Goal: Ask a question: Seek information or help from site administrators or community

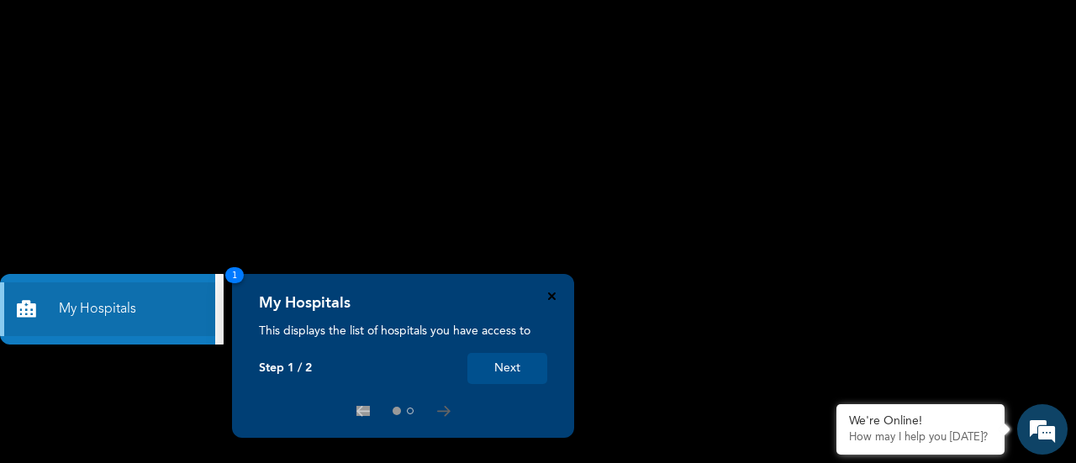
click at [554, 297] on icon "Close" at bounding box center [552, 297] width 8 height 8
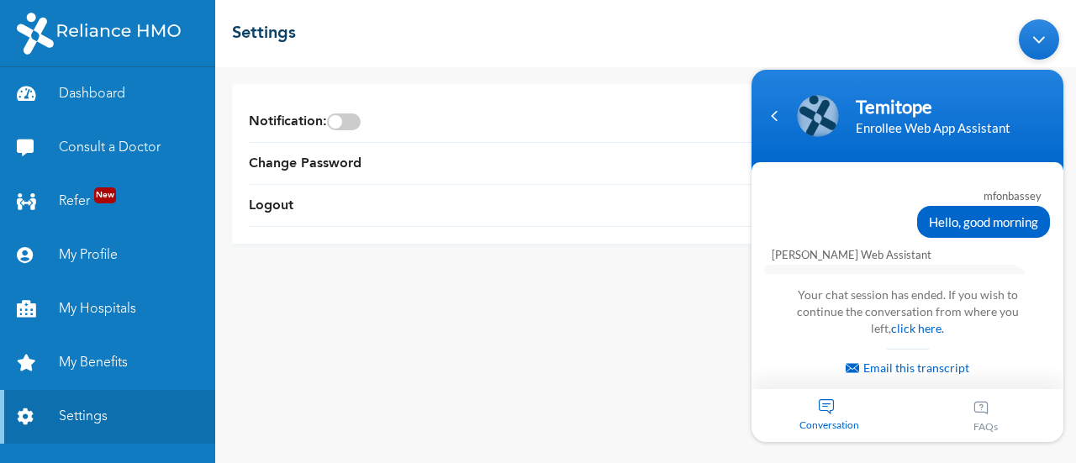
scroll to position [4304, 0]
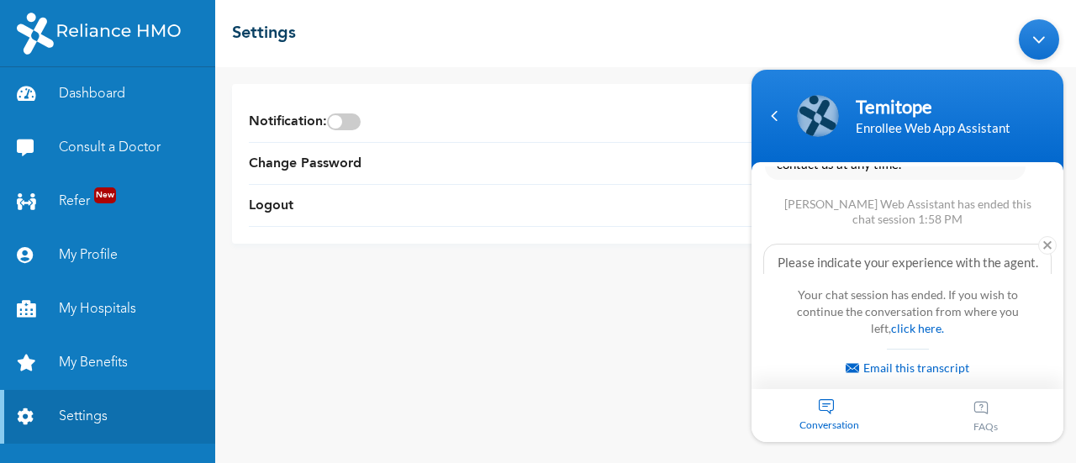
click at [843, 399] on div "Conversation" at bounding box center [830, 414] width 156 height 53
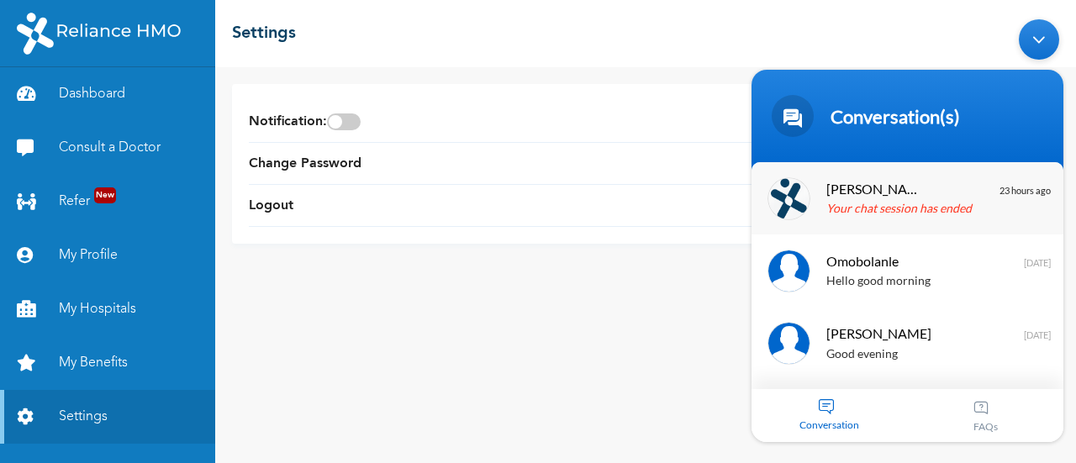
click at [925, 209] on p "Your chat session has ended" at bounding box center [933, 208] width 212 height 19
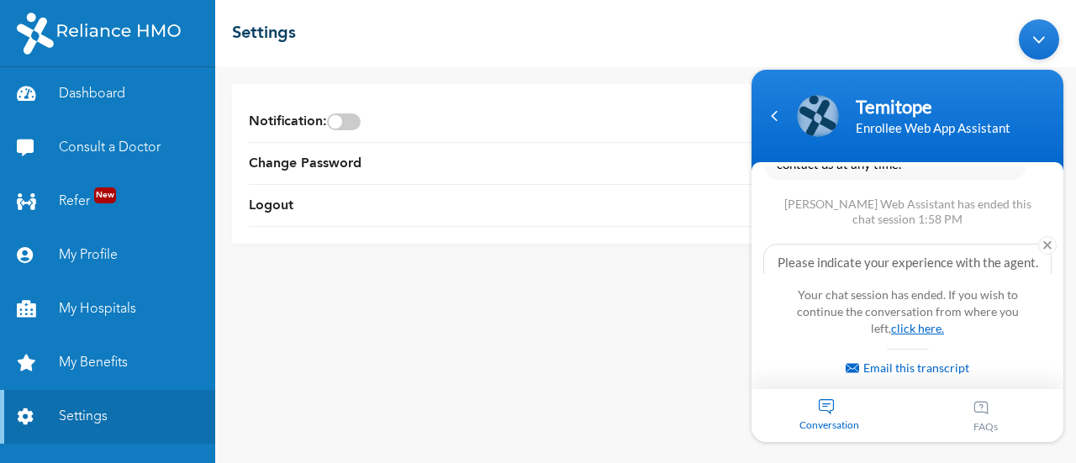
click at [900, 330] on link "click here." at bounding box center [917, 327] width 53 height 14
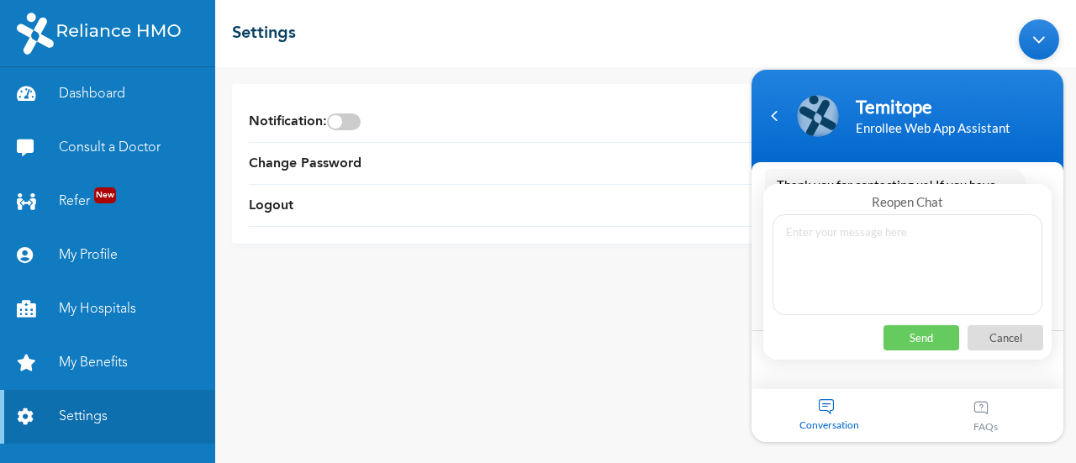
scroll to position [4115, 0]
click at [928, 325] on p "Send" at bounding box center [922, 337] width 76 height 25
click at [869, 241] on textarea at bounding box center [908, 264] width 270 height 101
type textarea "Hello"
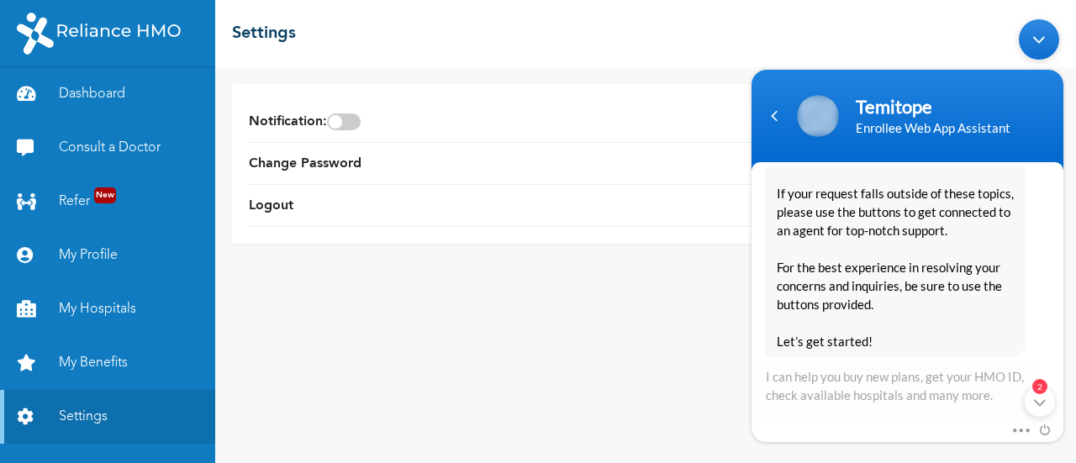
scroll to position [0, 0]
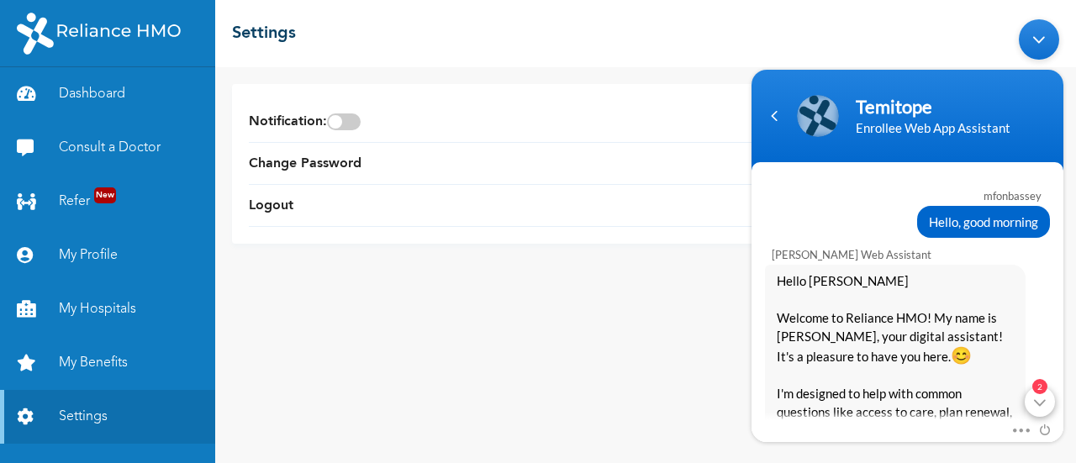
click at [1043, 396] on div "2" at bounding box center [1040, 401] width 30 height 30
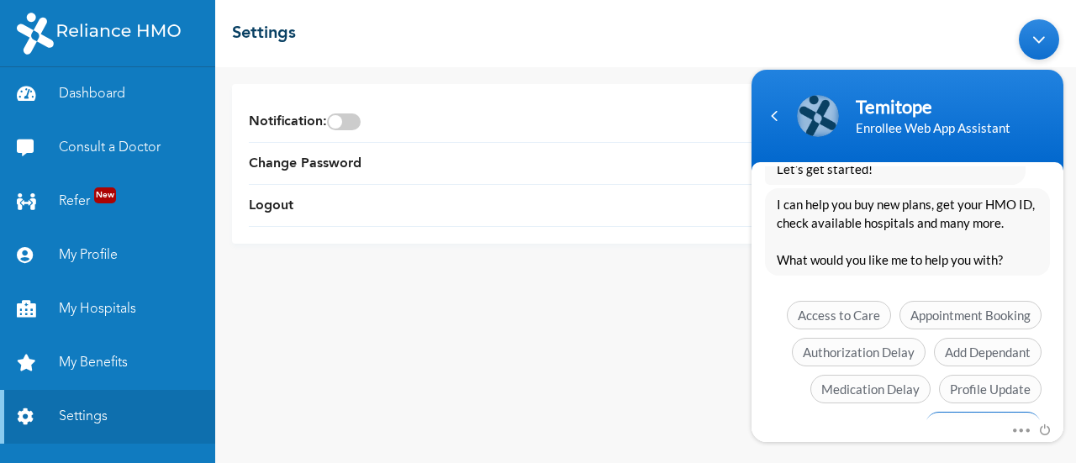
click at [972, 411] on span "See more options" at bounding box center [983, 425] width 117 height 29
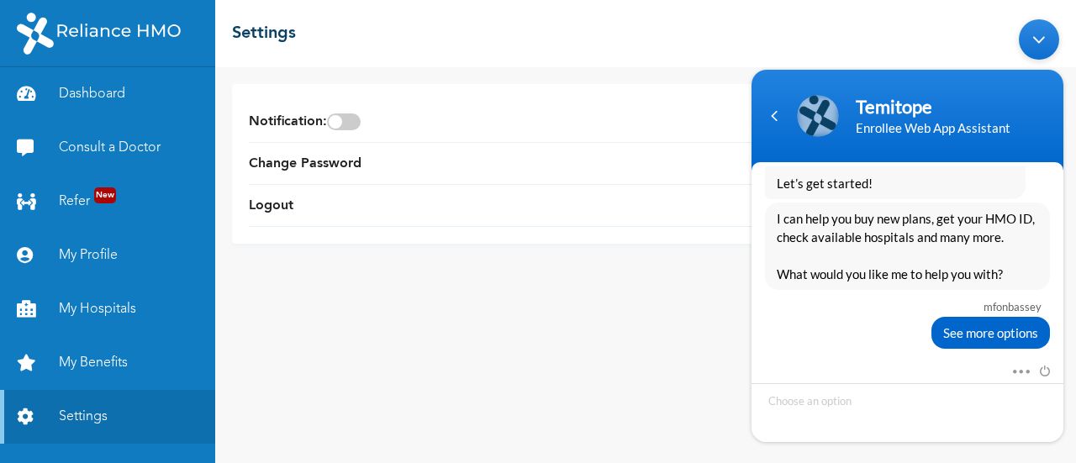
scroll to position [4915, 0]
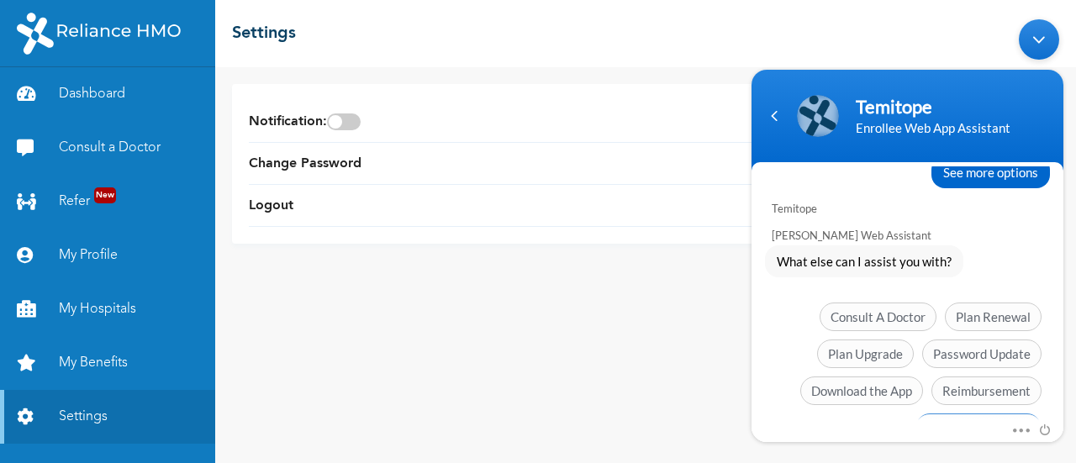
click at [970, 413] on span "Chat with an agent" at bounding box center [979, 427] width 126 height 29
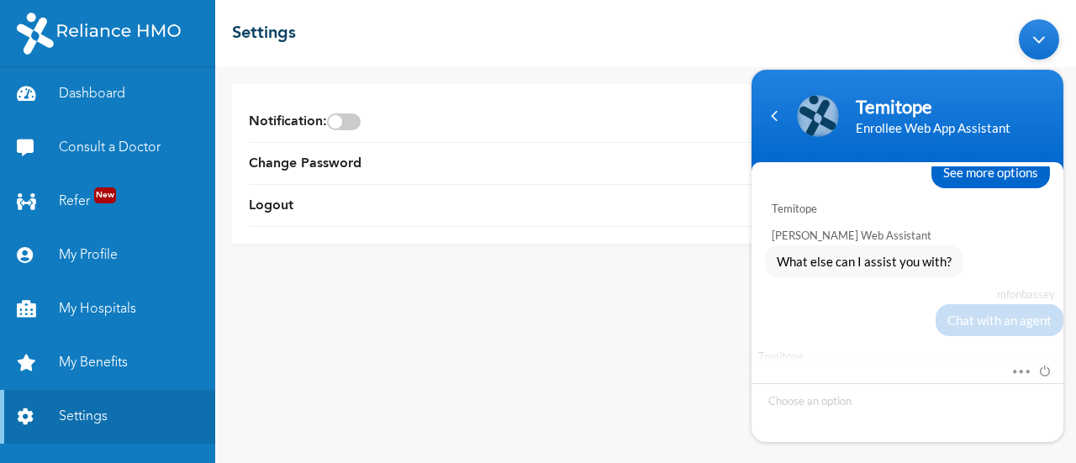
scroll to position [4900, 0]
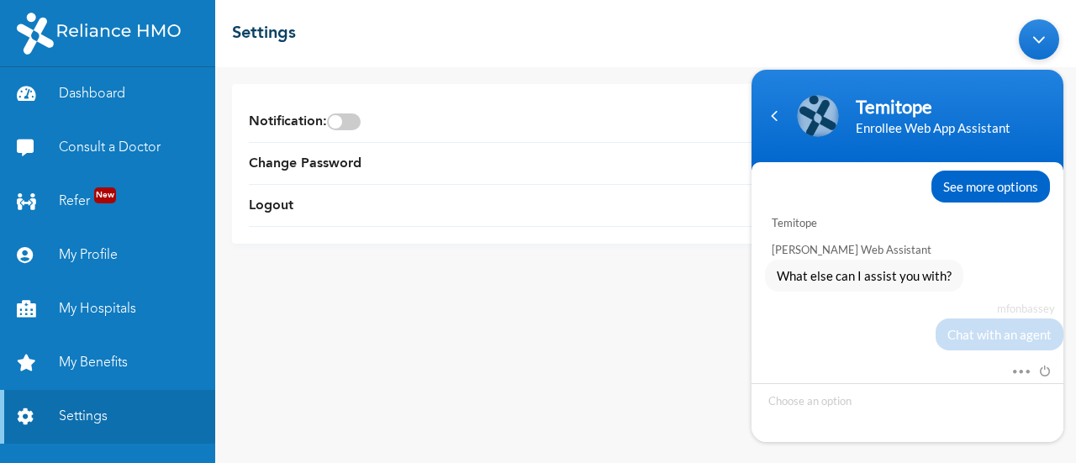
click at [970, 373] on div "Mute Send email" at bounding box center [908, 372] width 312 height 22
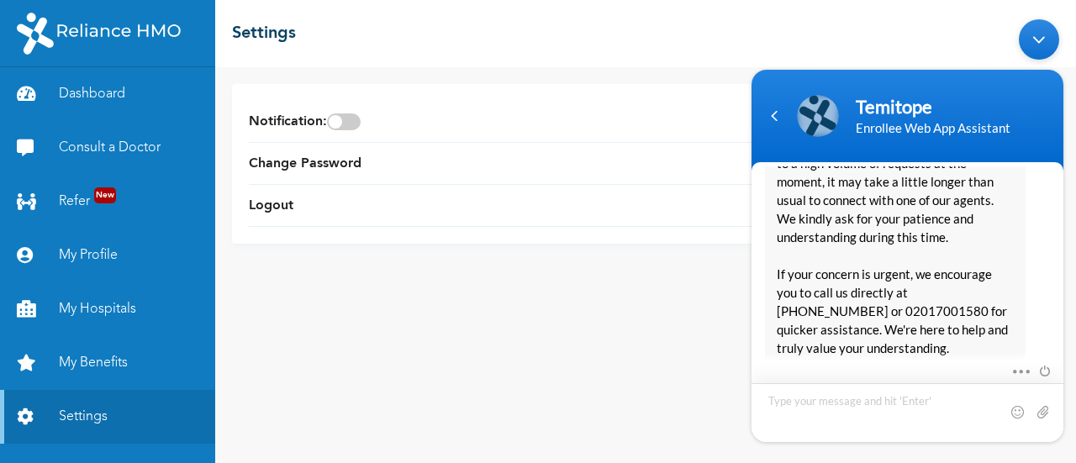
scroll to position [5268, 0]
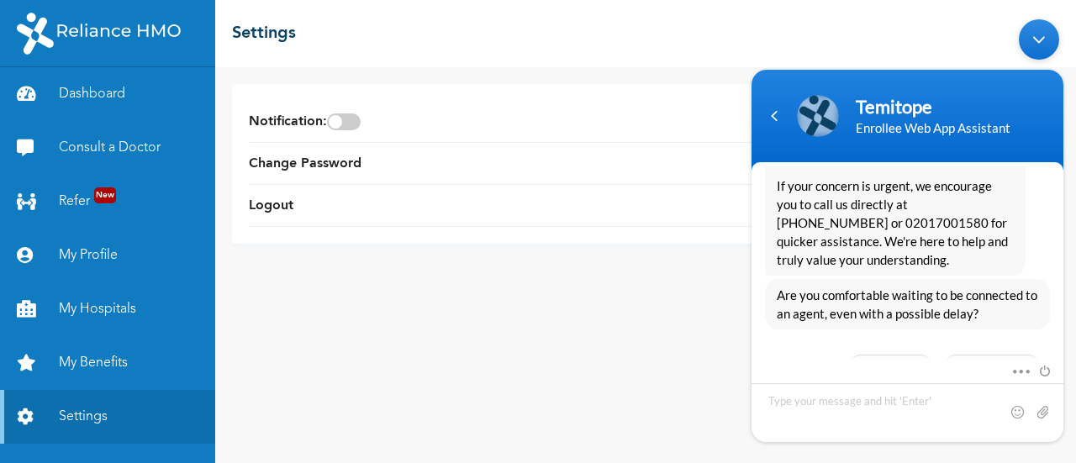
click at [874, 393] on em "Setback" at bounding box center [882, 399] width 50 height 13
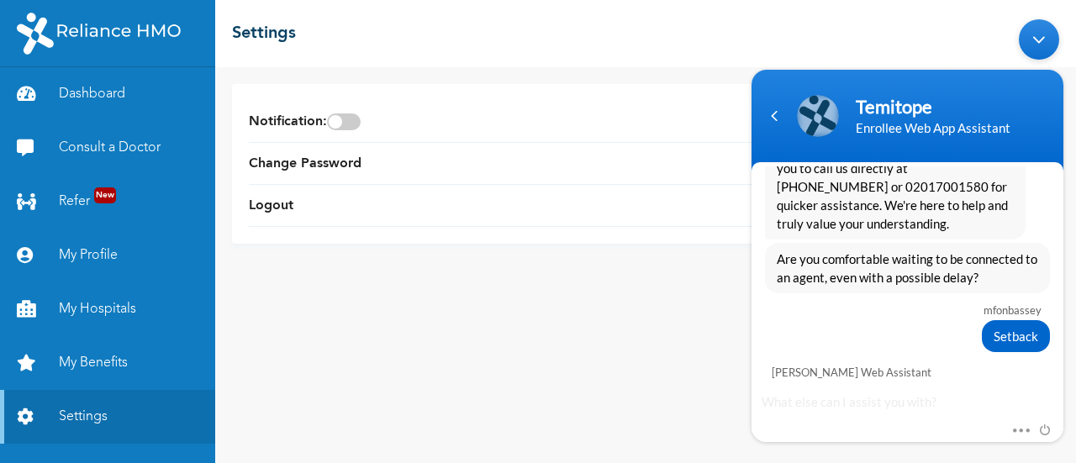
scroll to position [5442, 0]
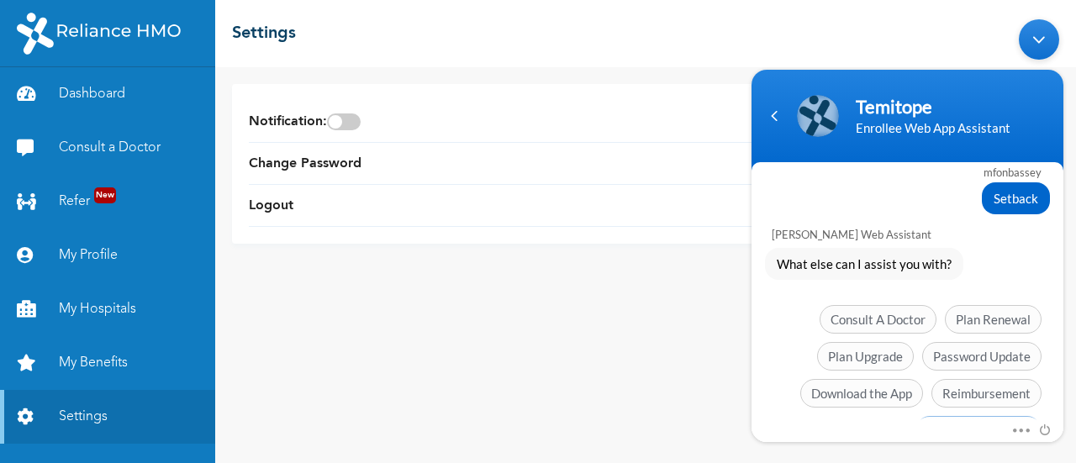
click at [955, 415] on span "Chat with an agent" at bounding box center [979, 429] width 126 height 29
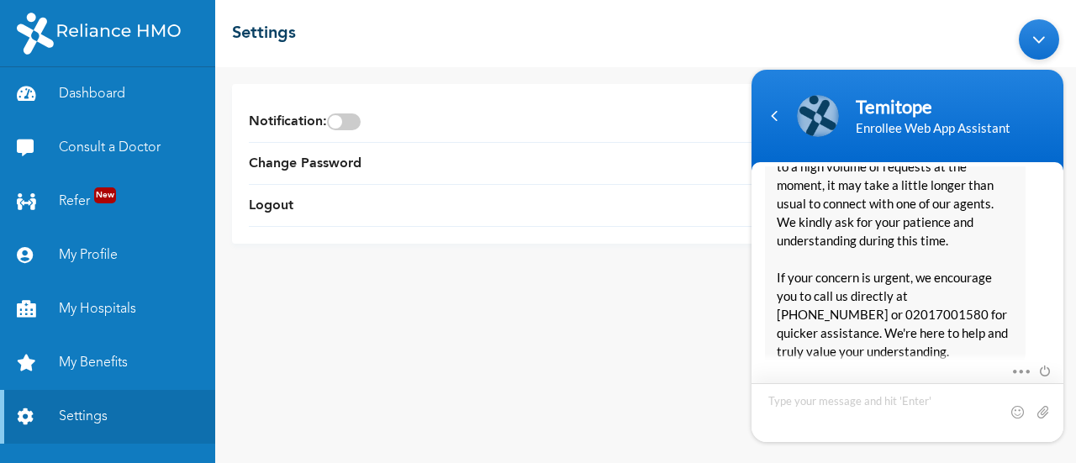
scroll to position [5795, 0]
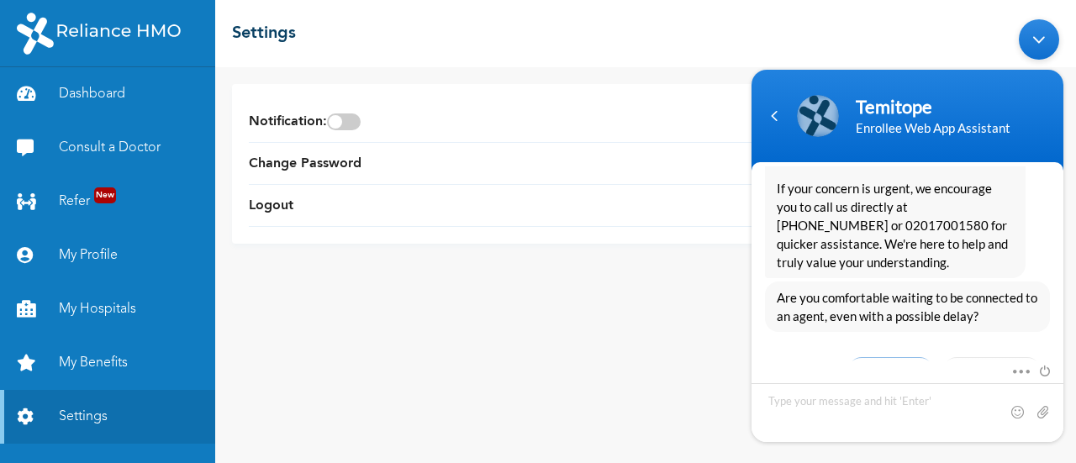
click at [877, 357] on span "Yes, I’ll wait" at bounding box center [891, 371] width 87 height 29
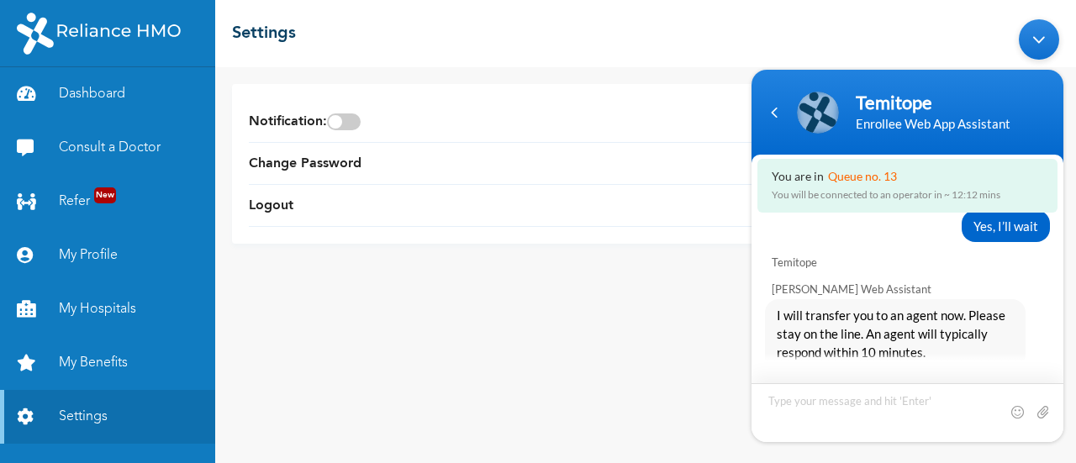
scroll to position [6006, 0]
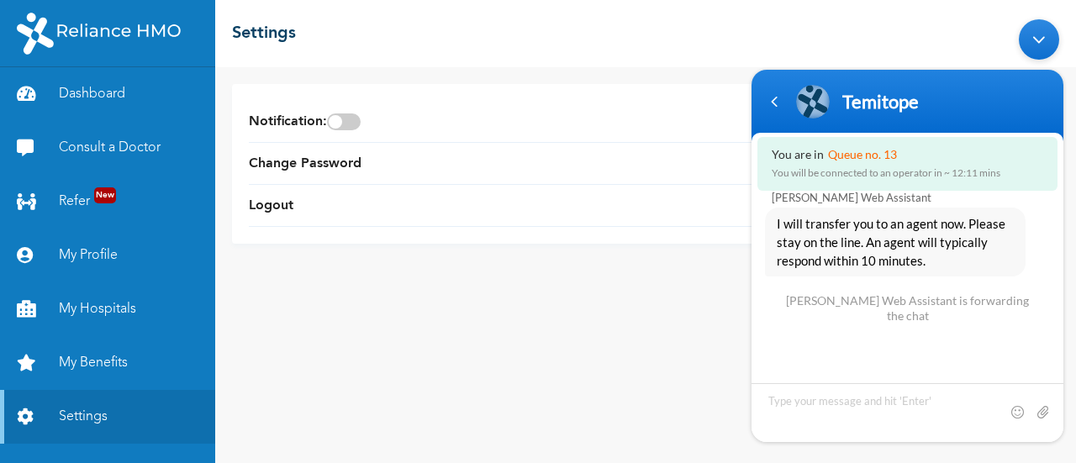
click at [905, 48] on body "Temitope Enrollee Web App Assistant You are in Queue no. 13 You will be connect…" at bounding box center [907, 230] width 329 height 440
click at [774, 105] on div "Navigation go back" at bounding box center [774, 100] width 25 height 25
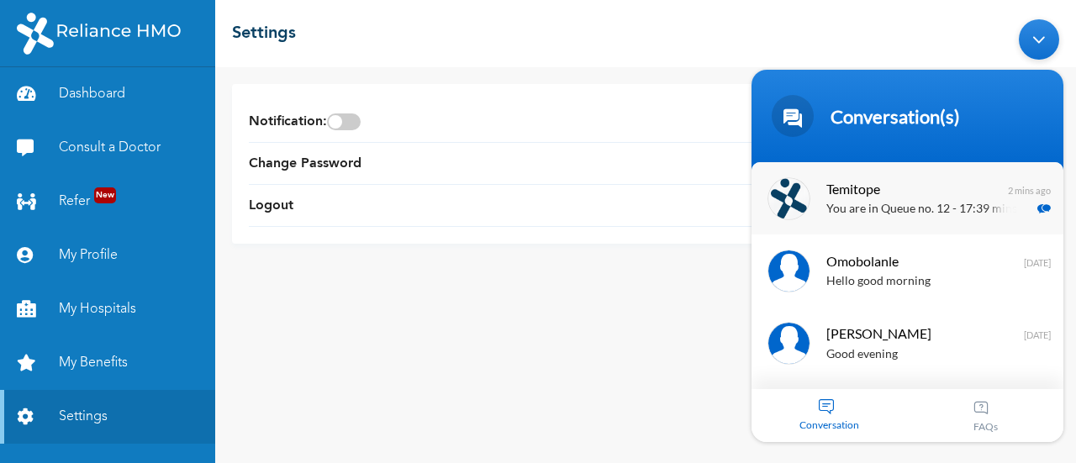
click at [910, 207] on p "You are in Queue no. 12 - 17:39 mins" at bounding box center [933, 208] width 212 height 19
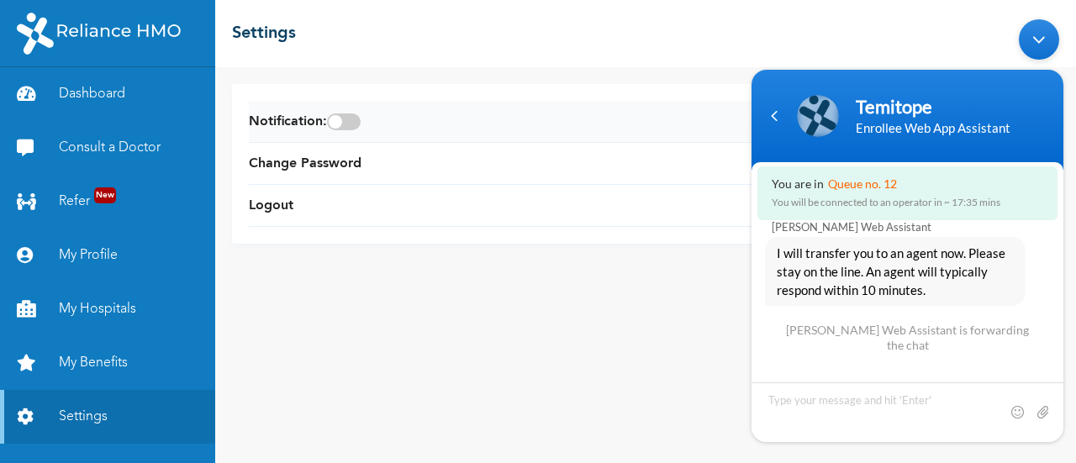
click at [652, 127] on li "Notification :" at bounding box center [646, 122] width 794 height 42
click at [1027, 21] on body "Temitope Enrollee Web App Assistant You are in Queue no. 12 You will be connect…" at bounding box center [907, 230] width 329 height 440
click at [1039, 34] on div "Minimize live chat window" at bounding box center [1039, 38] width 40 height 40
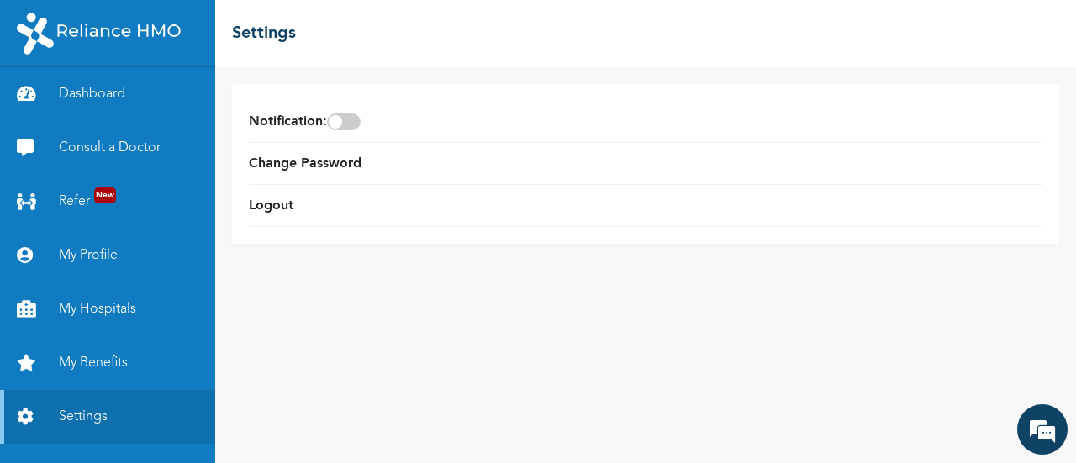
scroll to position [6141, 0]
click at [1034, 421] on em at bounding box center [1042, 429] width 45 height 45
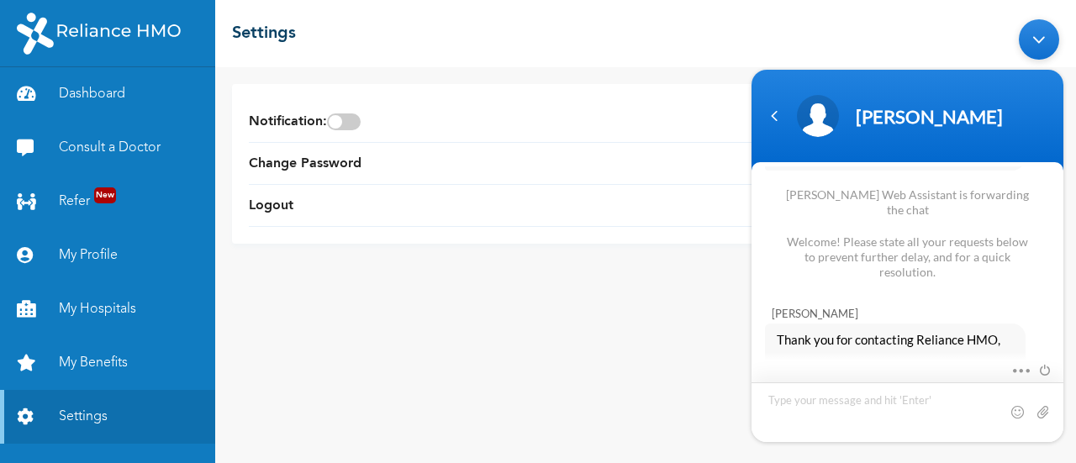
click at [878, 389] on textarea "Type your message and hit 'Enter'" at bounding box center [908, 412] width 312 height 60
type textarea "Hi michael"
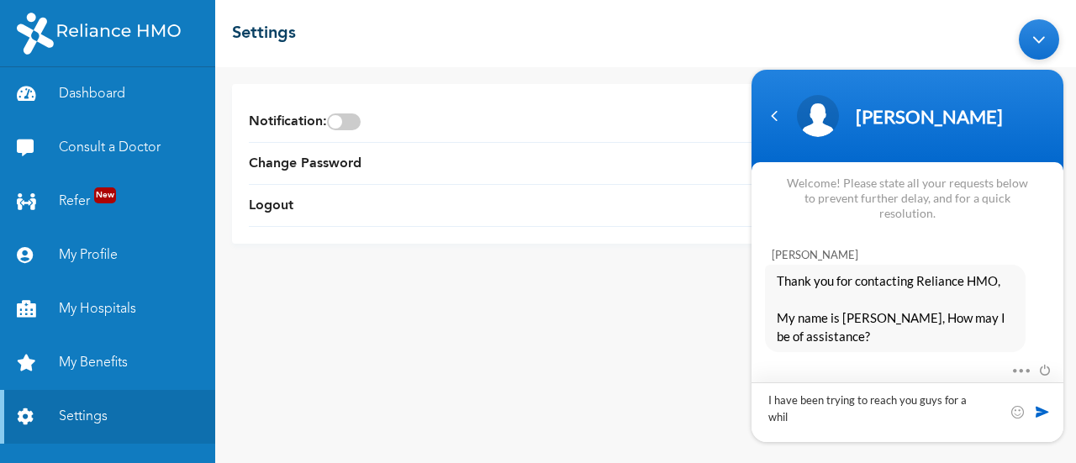
type textarea "I have been trying to reach you guys for a while"
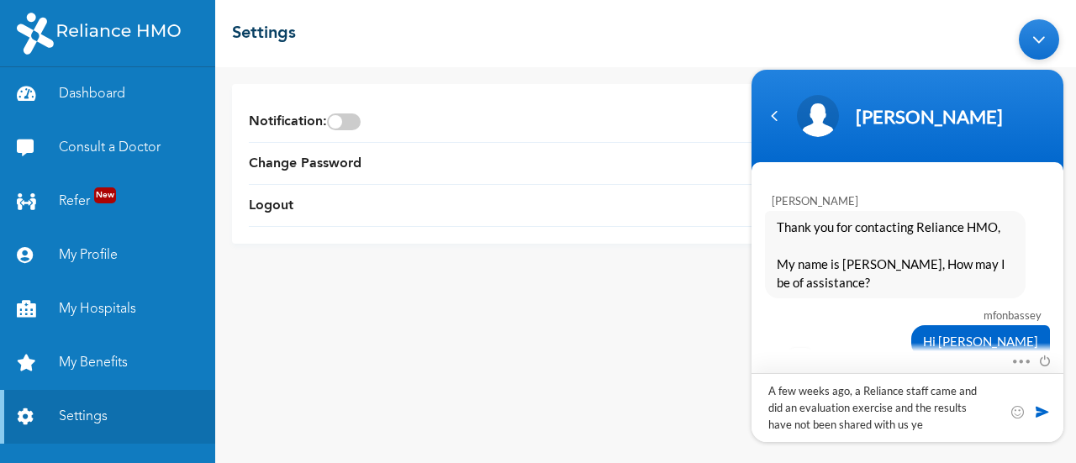
type textarea "A few weeks ago, a Reliance staff came and did an evaluation exercise and the r…"
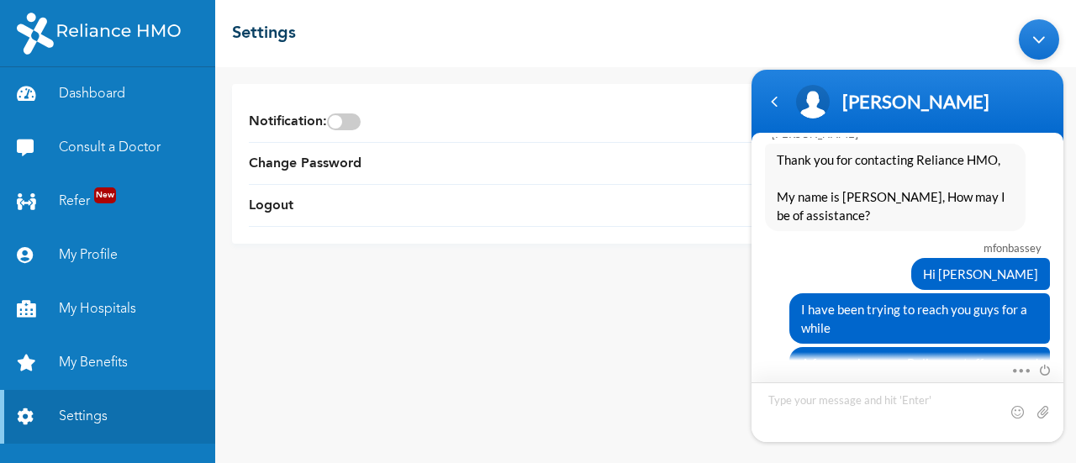
scroll to position [6296, 0]
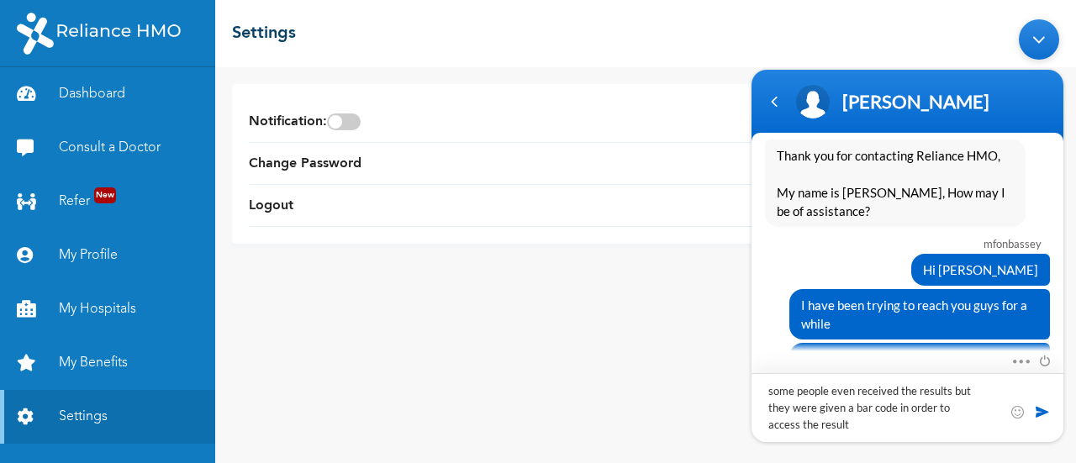
type textarea "some people even received the results but they were given a bar code in order t…"
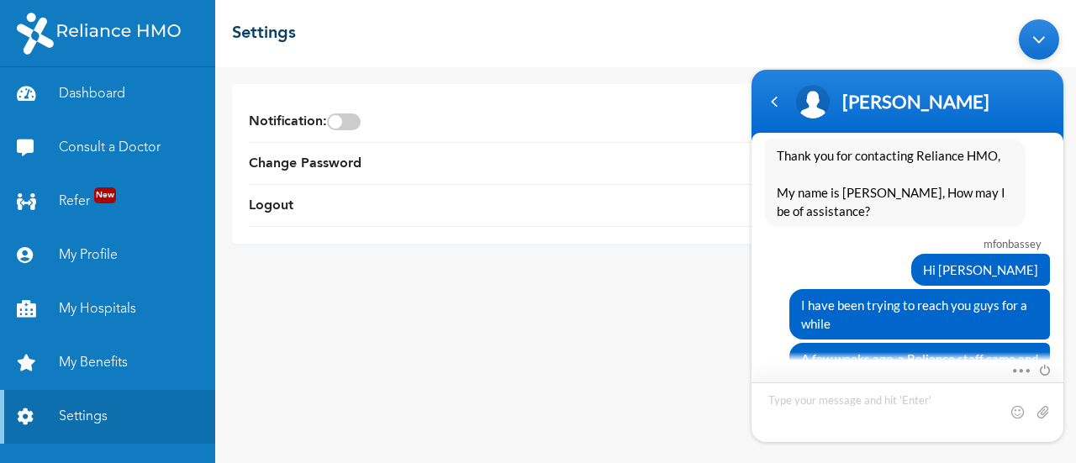
scroll to position [6368, 0]
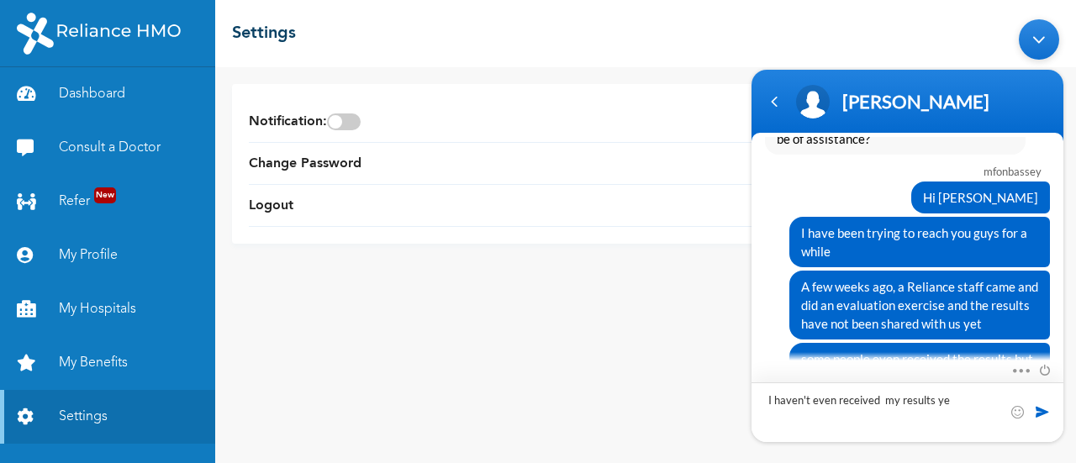
type textarea "I haven't even received my results yet"
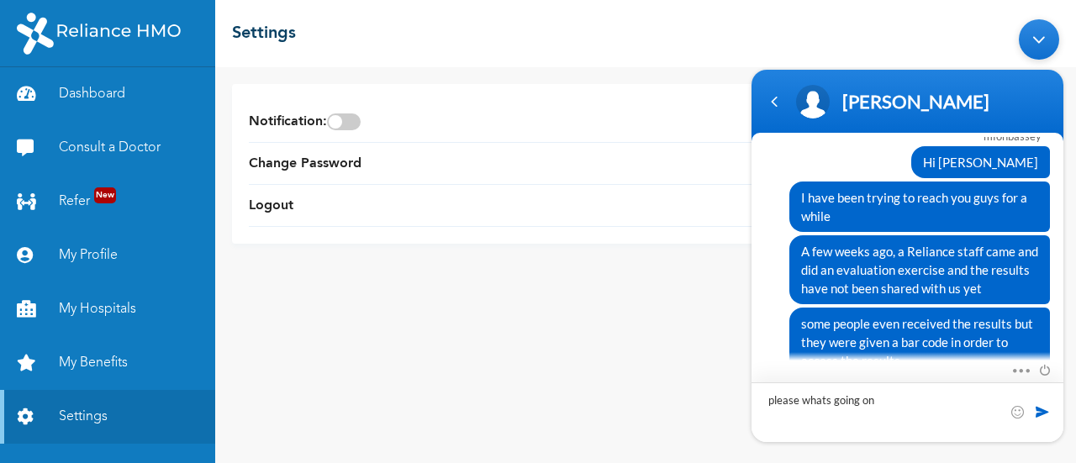
type textarea "please whats going on?"
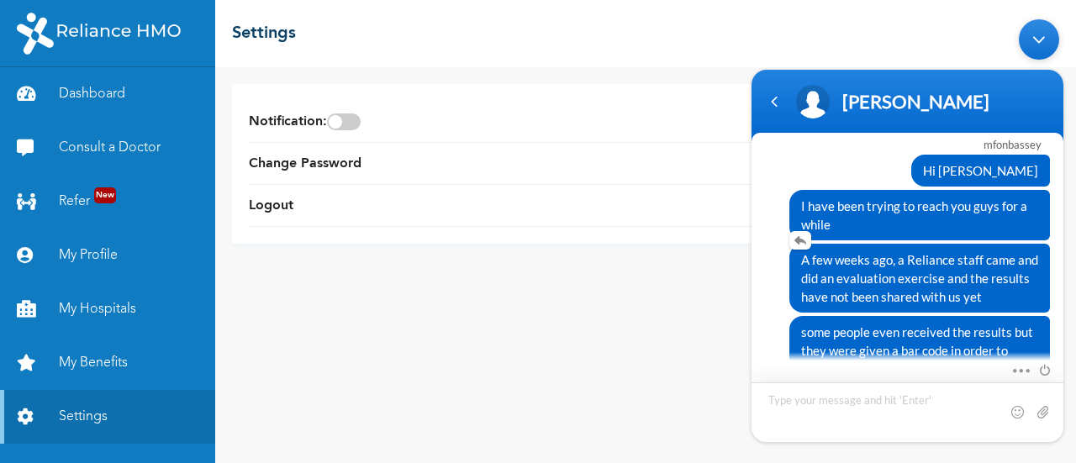
scroll to position [6439, 0]
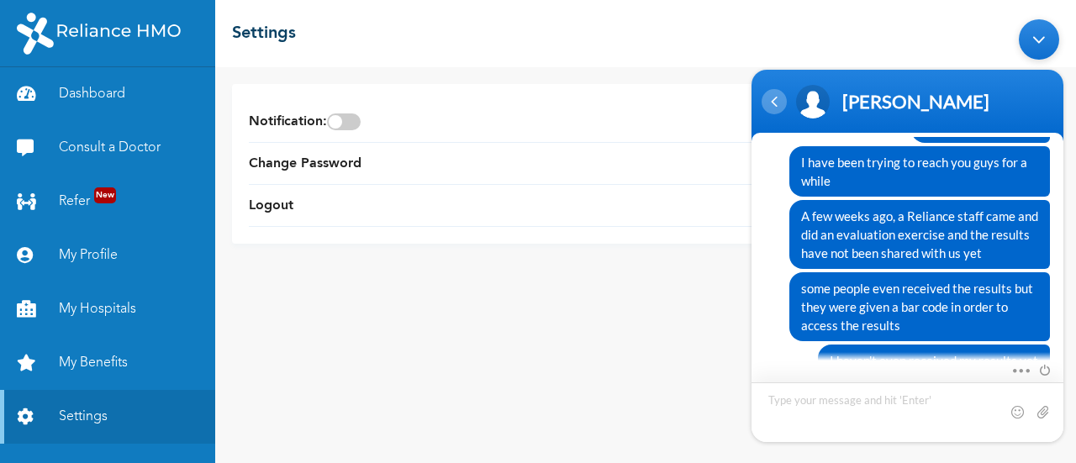
click at [772, 108] on div "Navigation go back" at bounding box center [774, 101] width 25 height 25
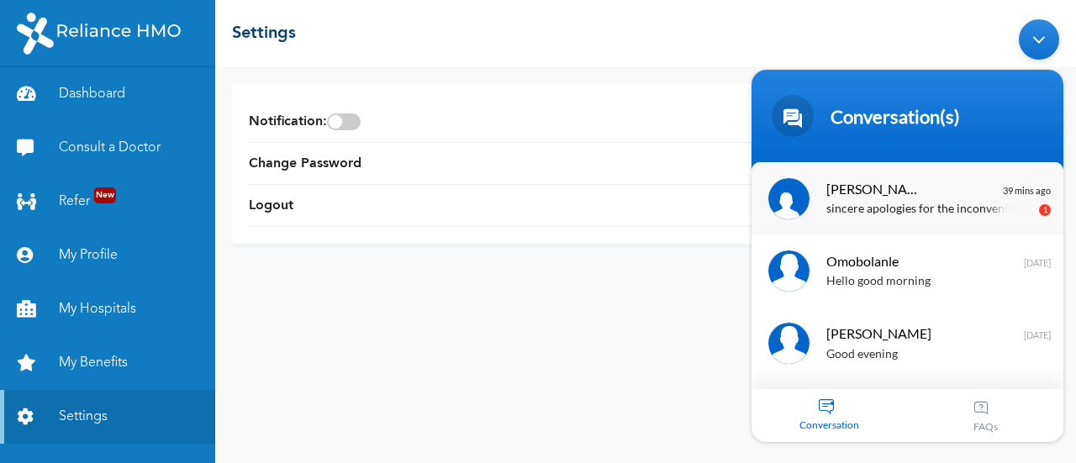
click at [964, 177] on div "Michael sincere apologies for the inconvenience" at bounding box center [933, 198] width 212 height 42
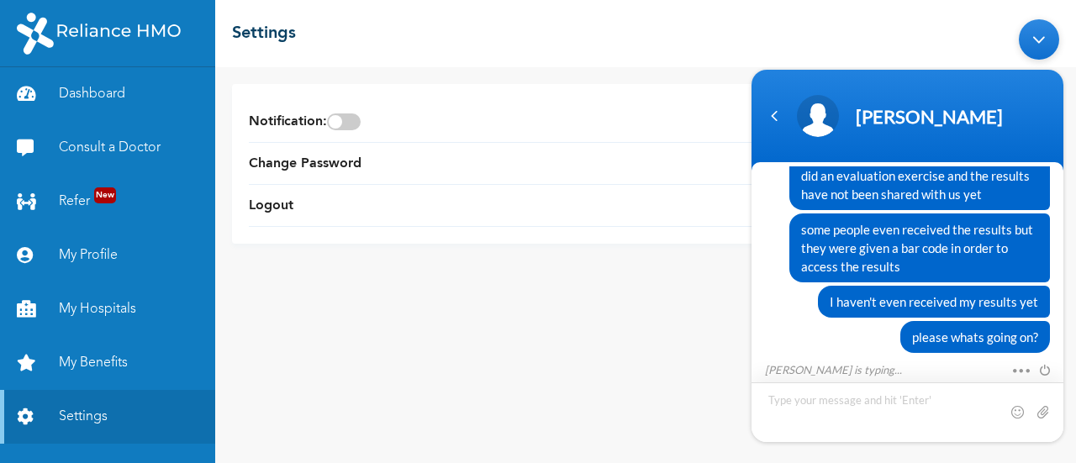
scroll to position [6581, 0]
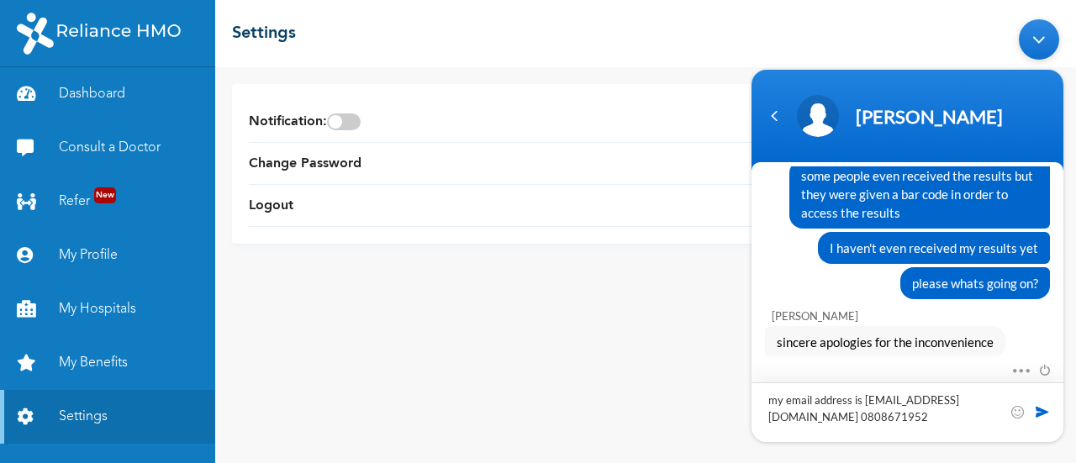
type textarea "my email address is mfonpbassey@gmail.com 08086719527"
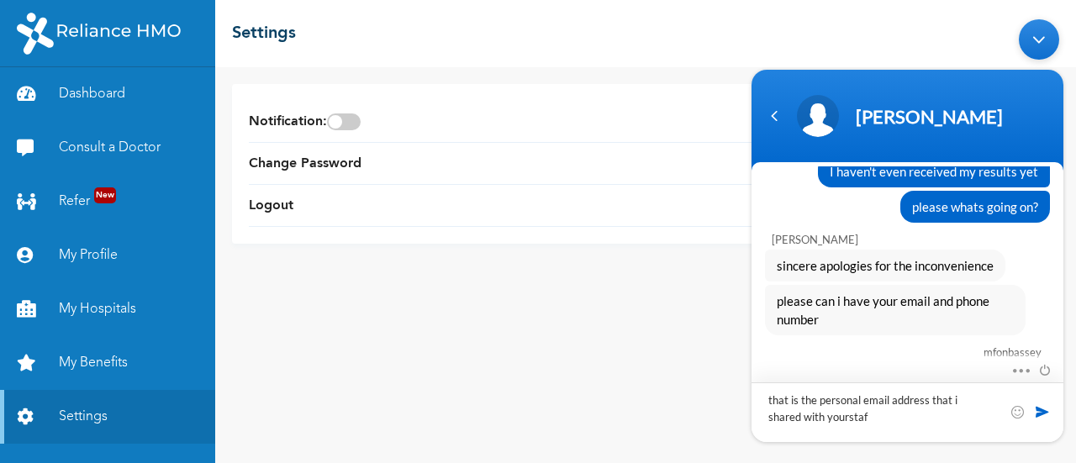
type textarea "that is the personal email address that i shared with yourstaff"
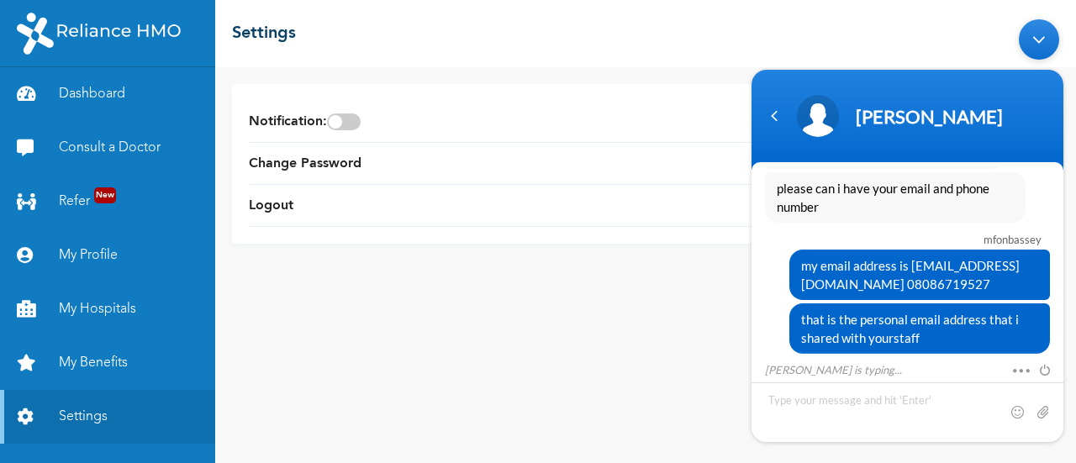
scroll to position [6806, 0]
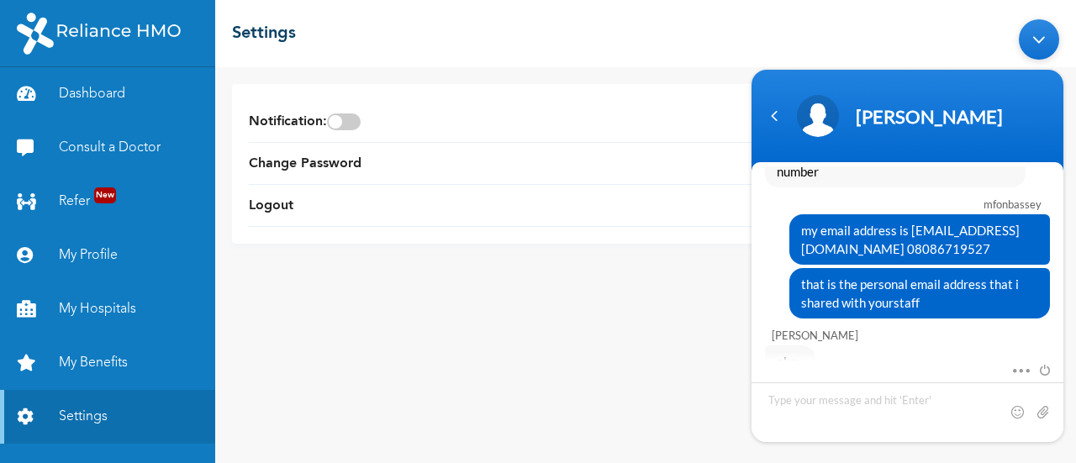
click at [920, 329] on div "Michael" at bounding box center [911, 335] width 278 height 13
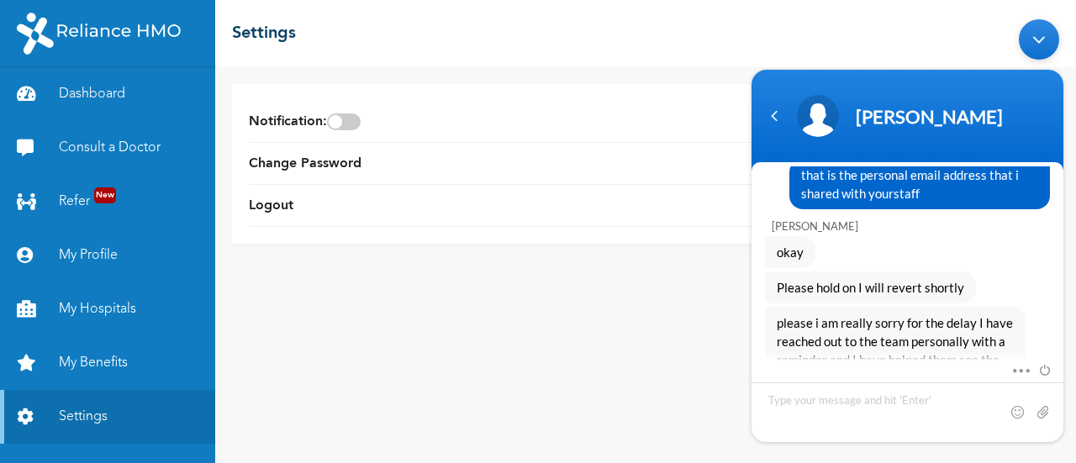
scroll to position [6969, 0]
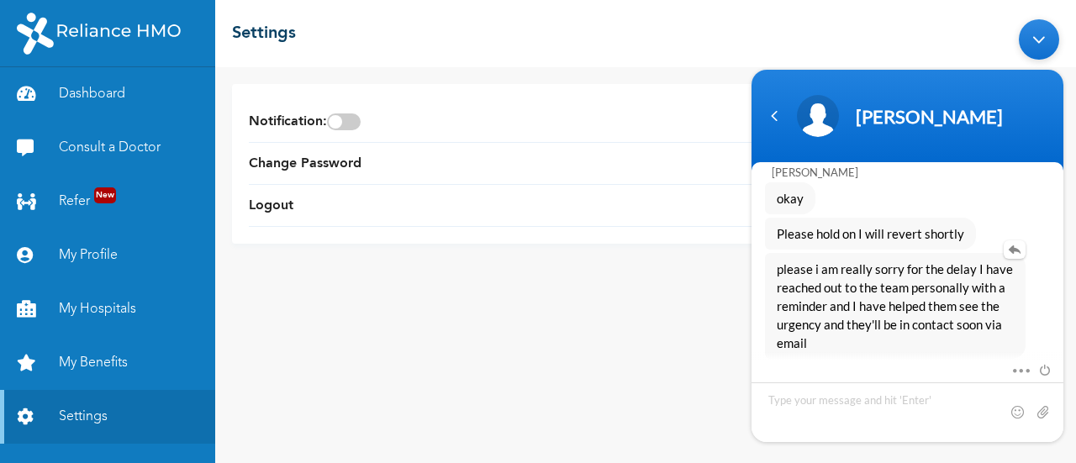
click at [938, 299] on div "please i am really sorry for the delay I have reached out to the team personall…" at bounding box center [895, 306] width 261 height 106
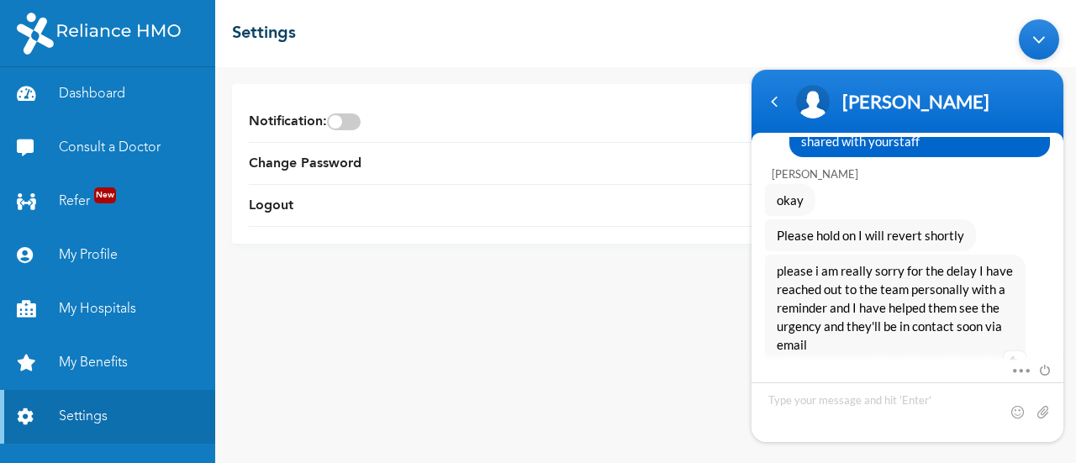
scroll to position [6938, 0]
click at [837, 409] on textarea "Type your message and hit 'Enter'" at bounding box center [908, 413] width 312 height 60
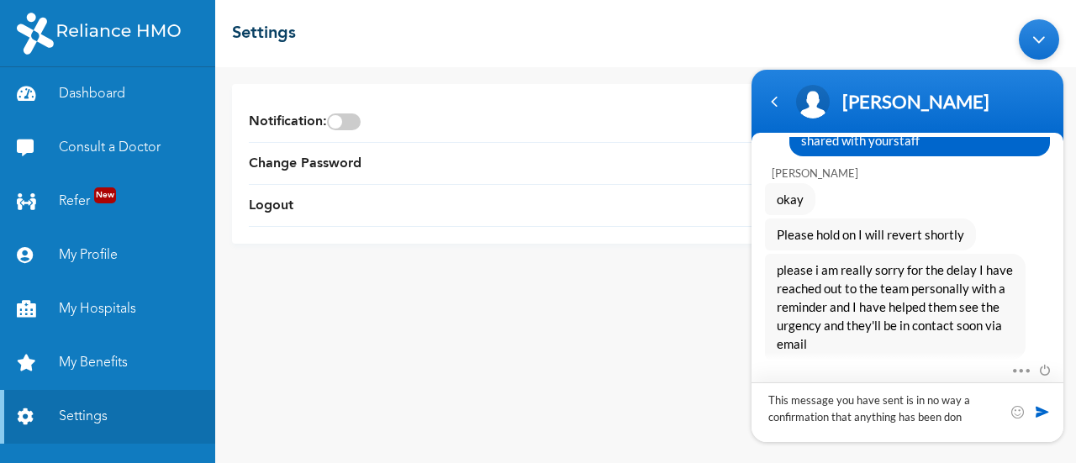
type textarea "This message you have sent is in no way a confirmation that anything has been d…"
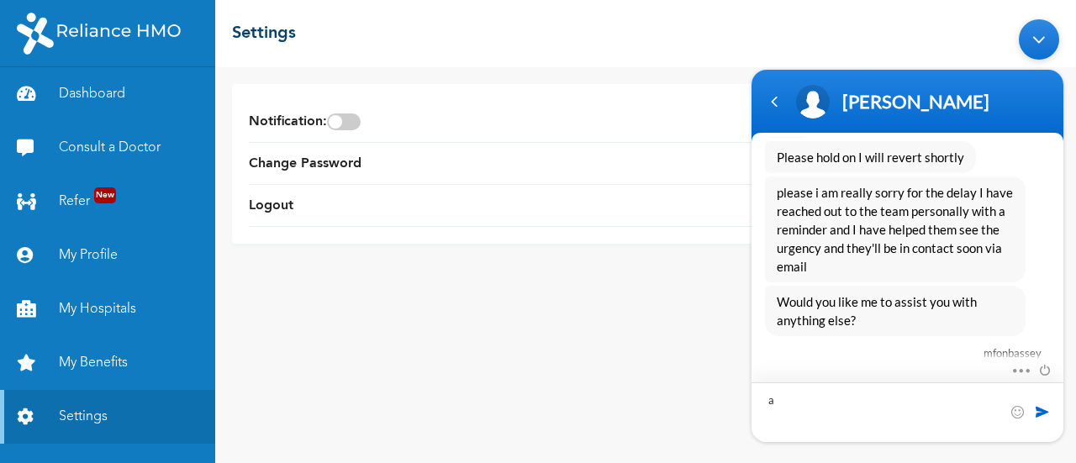
type textarea "a"
type textarea "tests were done over 2 weeks ago... and no one has reached out to me with my re…"
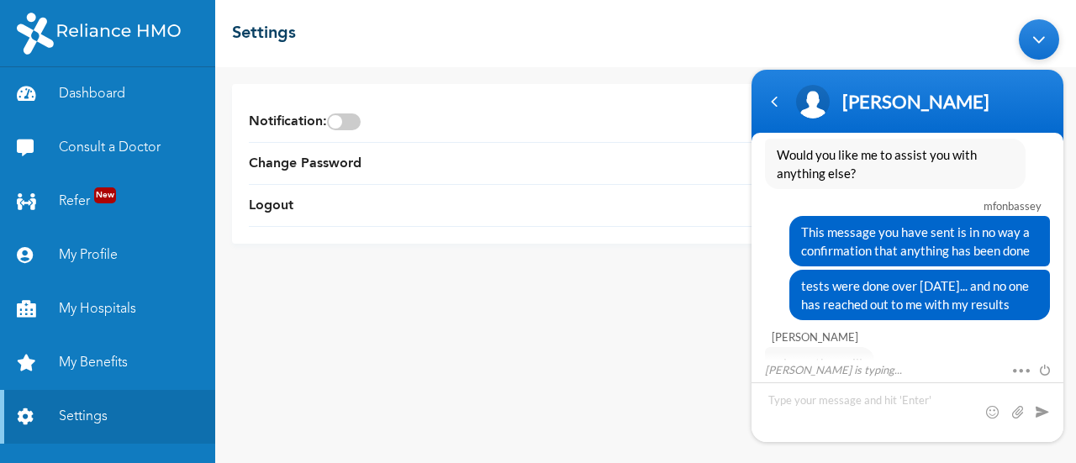
scroll to position [7217, 0]
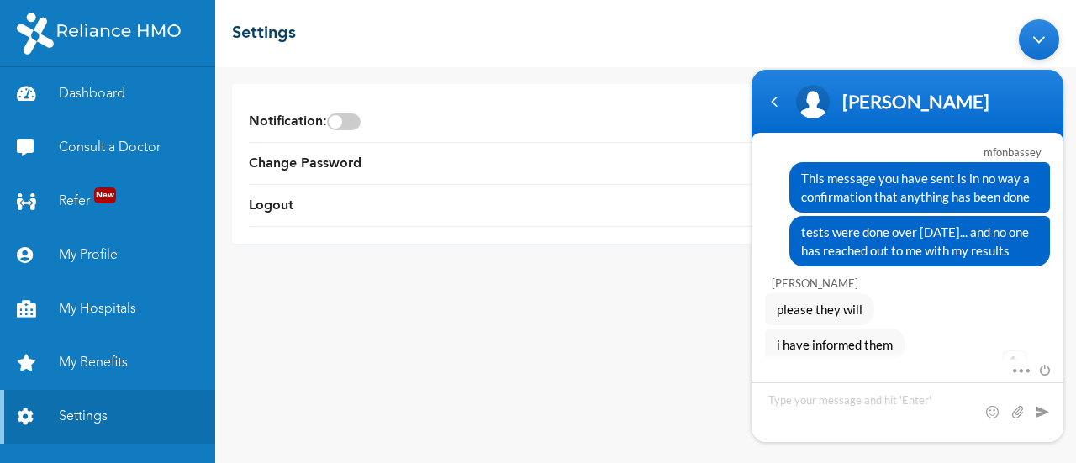
click at [977, 371] on span "Would you like me to assist you with anything else?" at bounding box center [895, 389] width 237 height 37
click at [821, 404] on textarea "Type your message and hit 'Enter'" at bounding box center [908, 413] width 312 height 60
type textarea "why did Reliance stop sending Amlodipine to me monthly>"
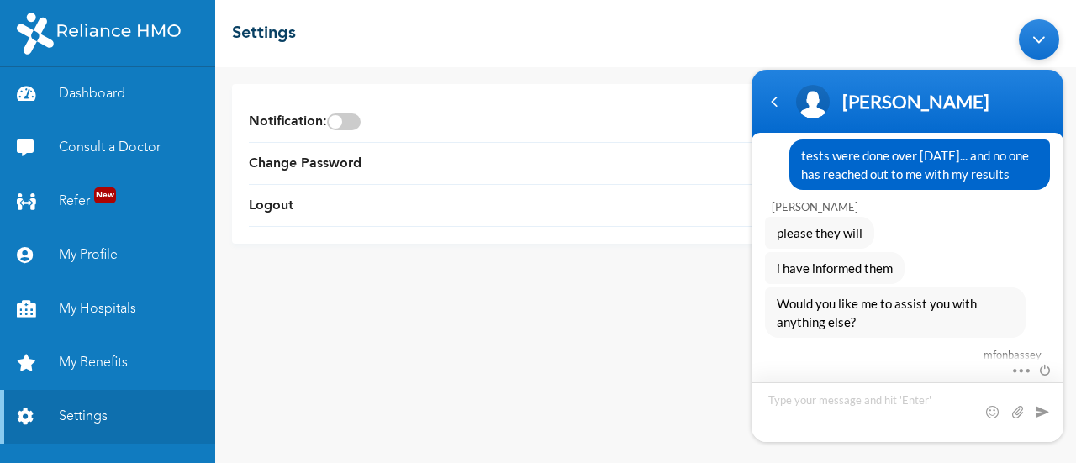
click at [918, 430] on textarea "Type your message and hit 'Enter'" at bounding box center [908, 413] width 312 height 60
click at [1039, 38] on div "Minimize live chat window" at bounding box center [1039, 39] width 40 height 40
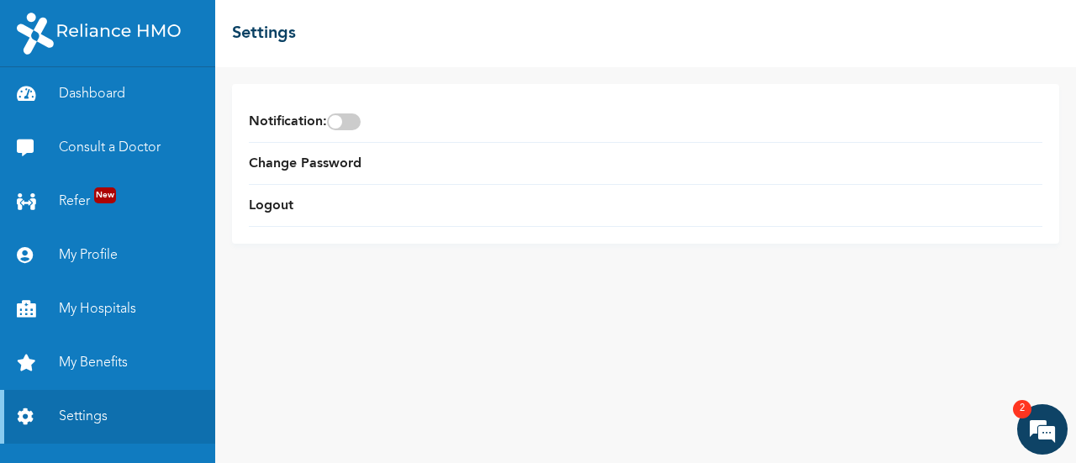
scroll to position [7366, 0]
click at [1050, 435] on em at bounding box center [1042, 429] width 45 height 45
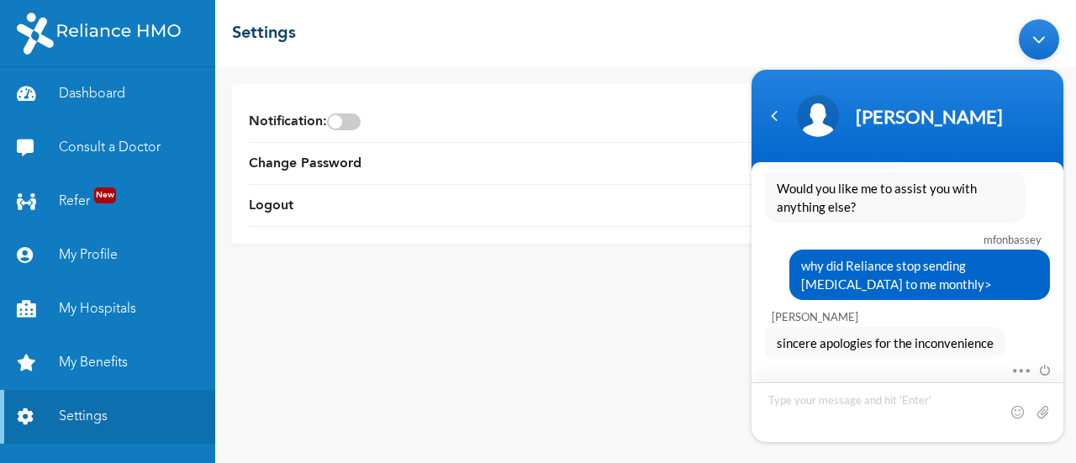
type textarea "l"
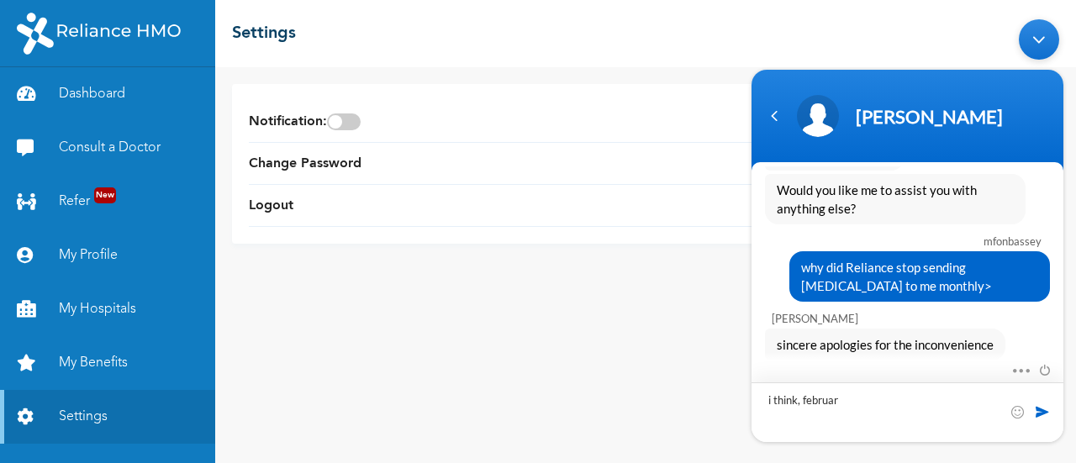
type textarea "i think, february"
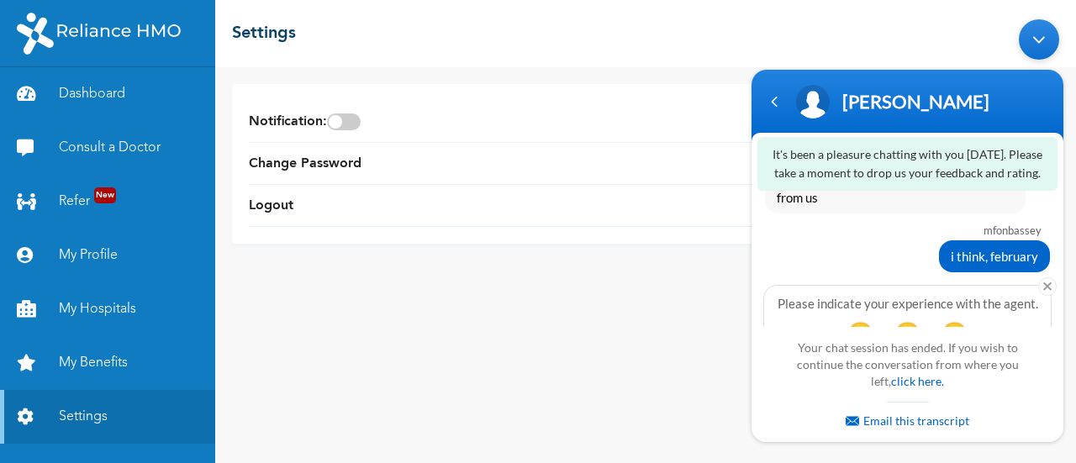
scroll to position [7541, 0]
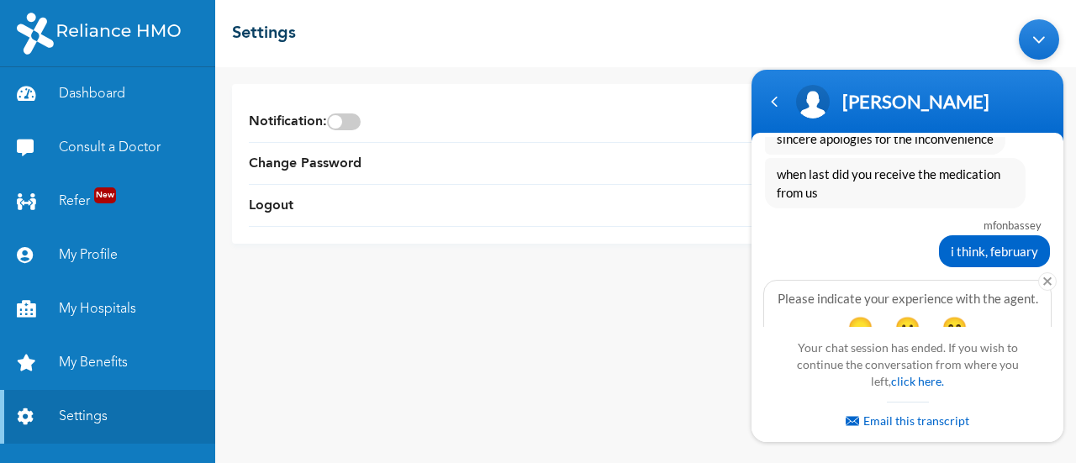
drag, startPoint x: 979, startPoint y: 299, endPoint x: 1041, endPoint y: 304, distance: 62.4
click at [1041, 304] on div "Please indicate your experience with the agent. 😞 😐 😄 Please rate this support …" at bounding box center [907, 338] width 288 height 116
click at [906, 311] on span "😐" at bounding box center [907, 327] width 33 height 33
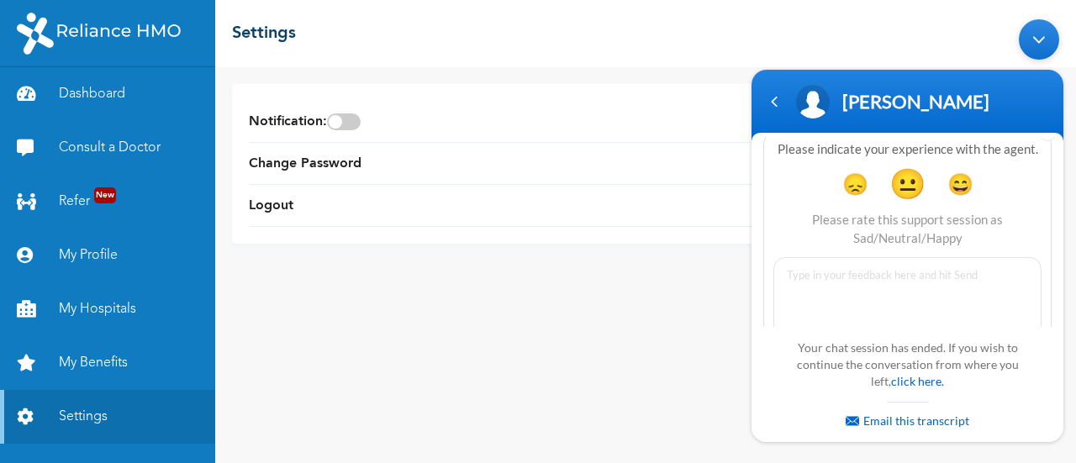
scroll to position [7692, 0]
type textarea "neutral"
click at [1021, 334] on span at bounding box center [1021, 346] width 25 height 25
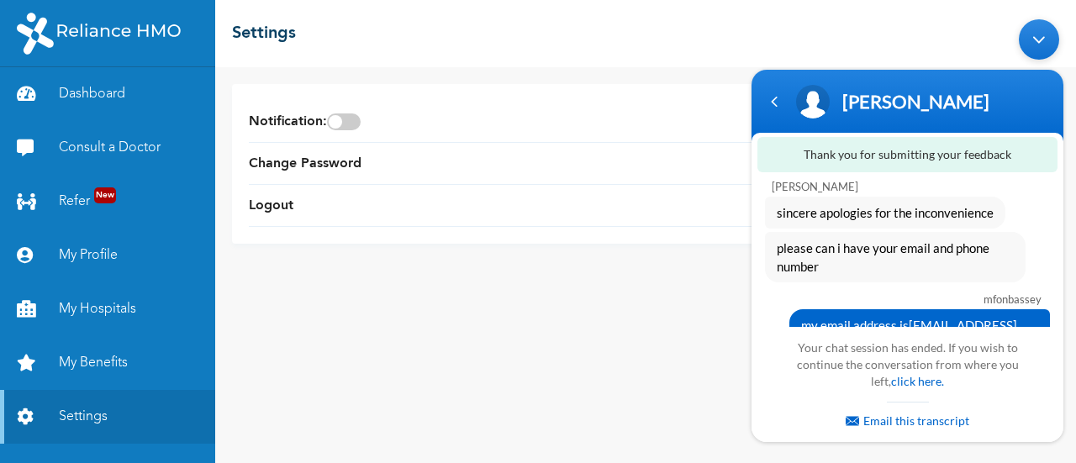
scroll to position [7571, 0]
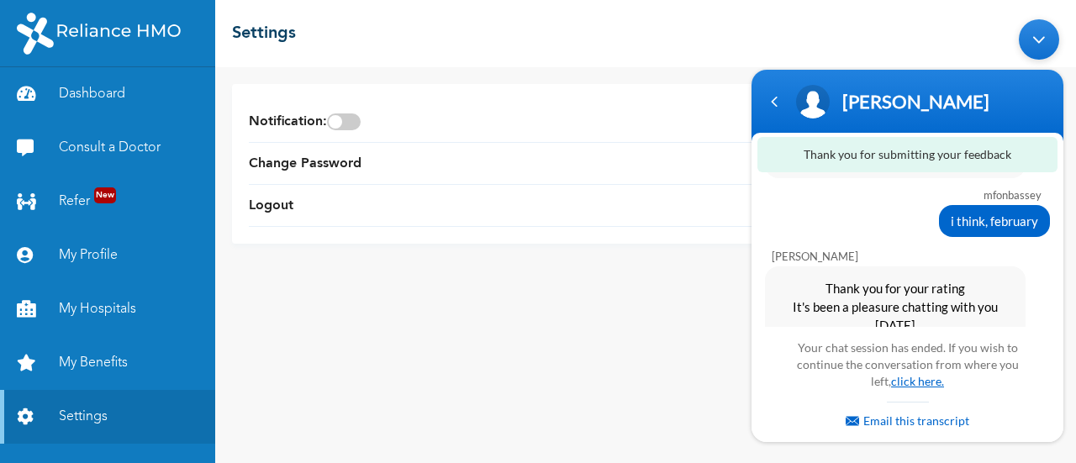
click at [916, 383] on link "click here." at bounding box center [917, 381] width 53 height 14
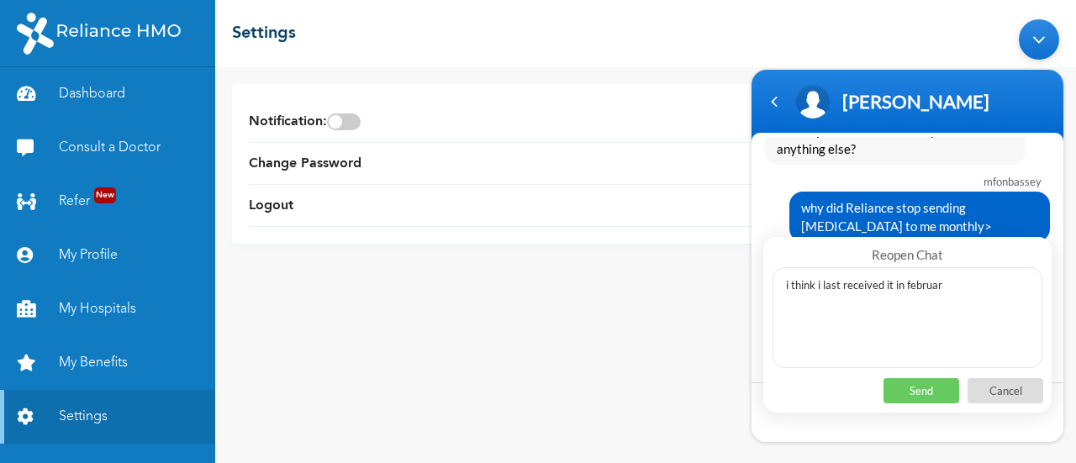
type textarea "i think i last received it in february"
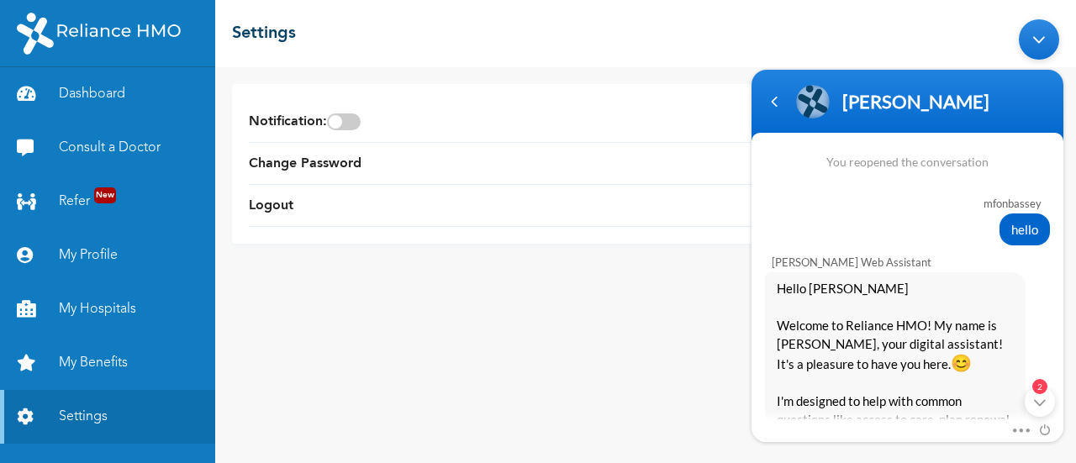
scroll to position [2309, 0]
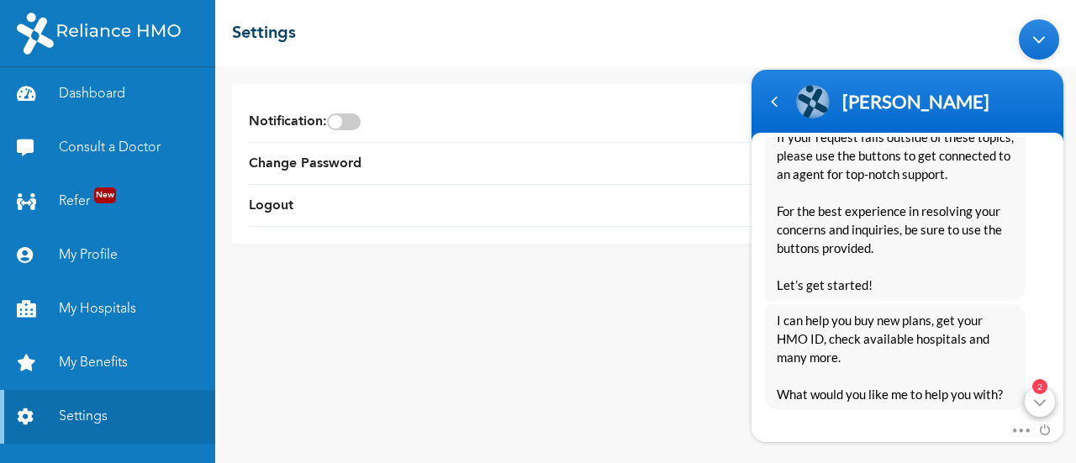
click at [1038, 403] on div "2" at bounding box center [1040, 402] width 30 height 30
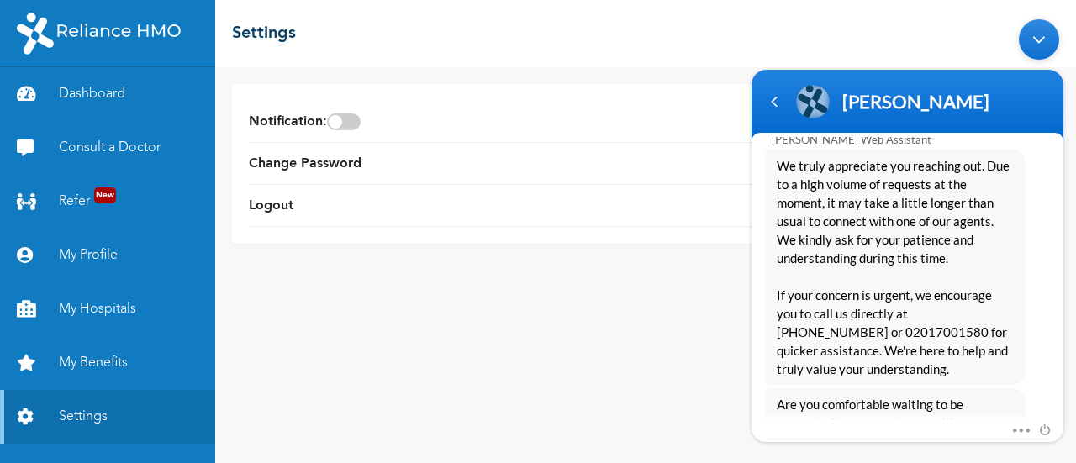
scroll to position [8400, 0]
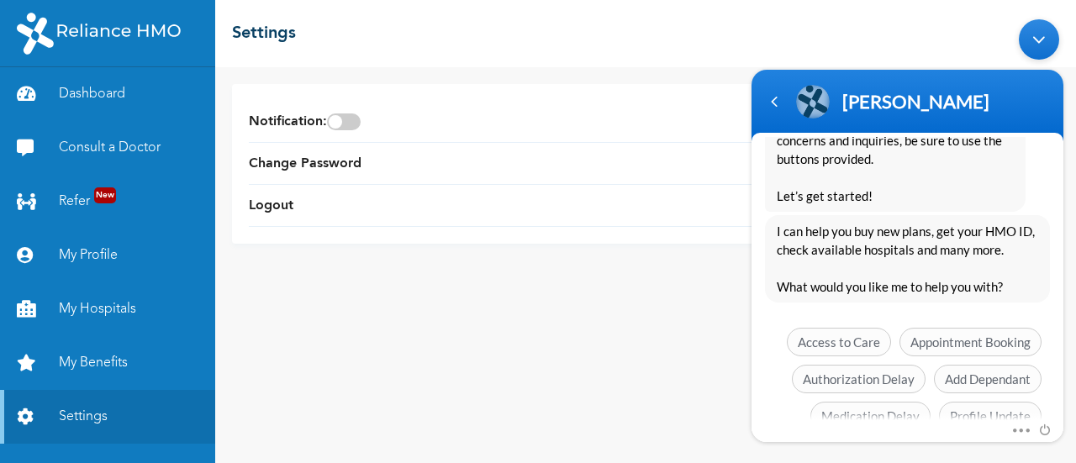
click at [990, 439] on span "See more options" at bounding box center [983, 453] width 117 height 29
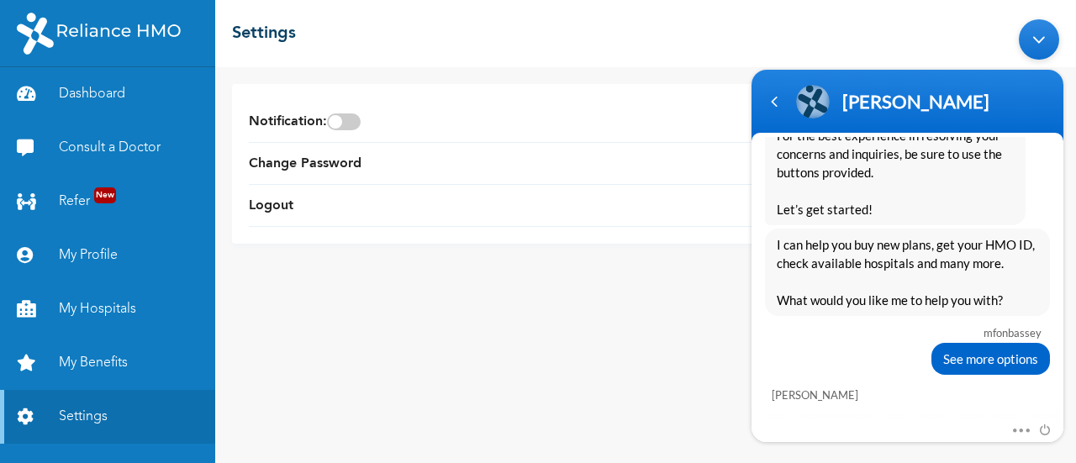
scroll to position [8546, 0]
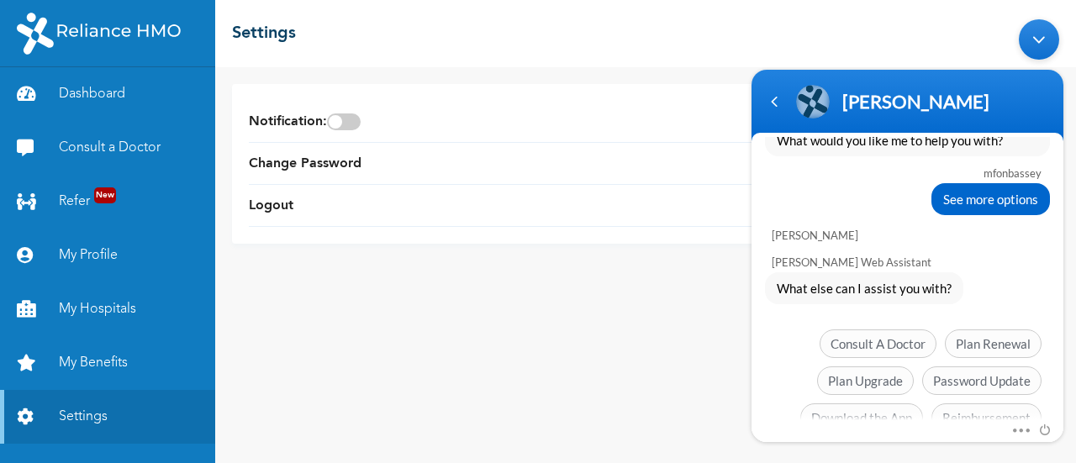
click at [990, 441] on span "Chat with an agent" at bounding box center [979, 455] width 126 height 29
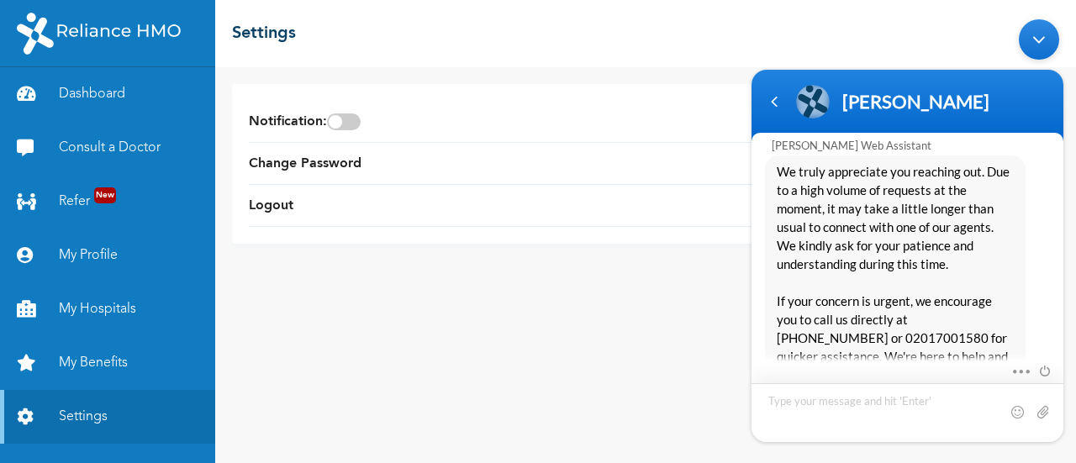
scroll to position [8899, 0]
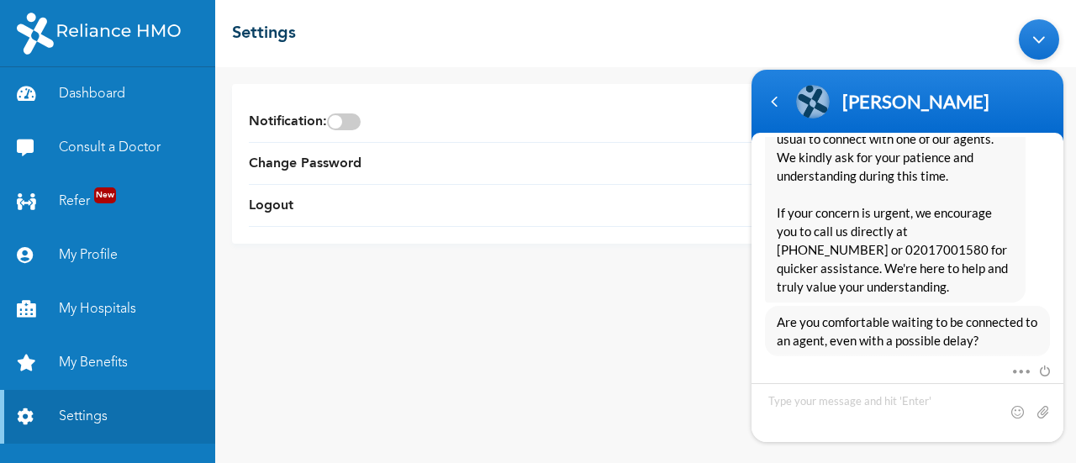
click at [908, 382] on span "Yes, I’ll wait" at bounding box center [891, 396] width 87 height 29
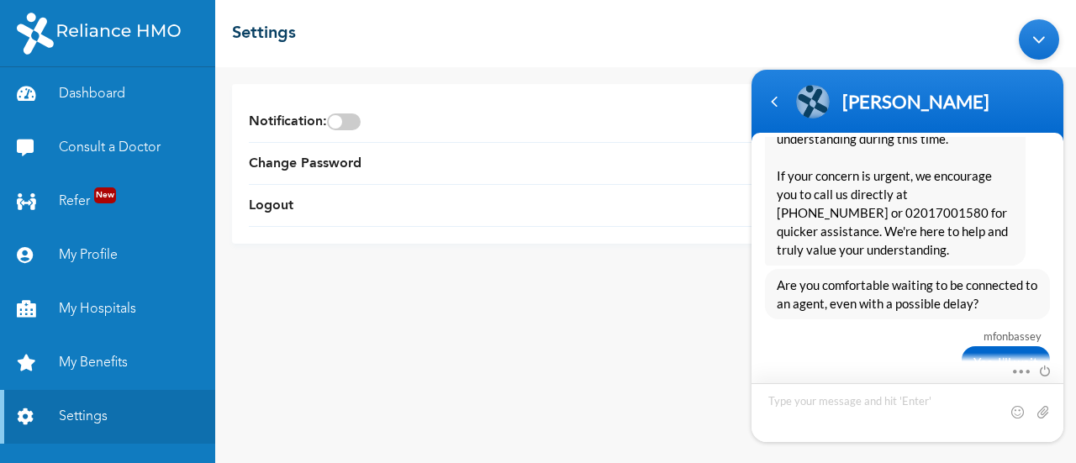
scroll to position [9140, 0]
